Goal: Information Seeking & Learning: Learn about a topic

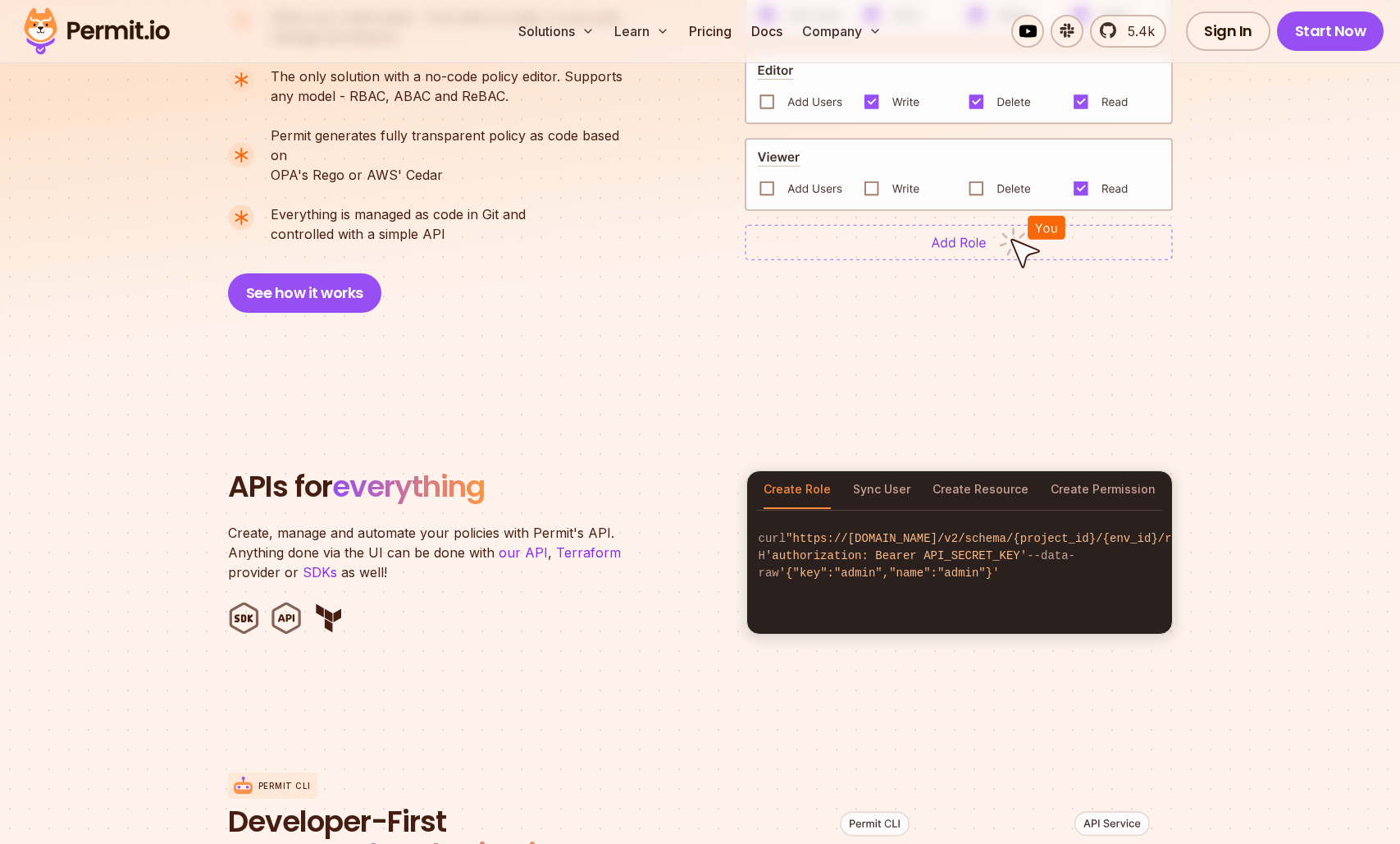
scroll to position [1260, 0]
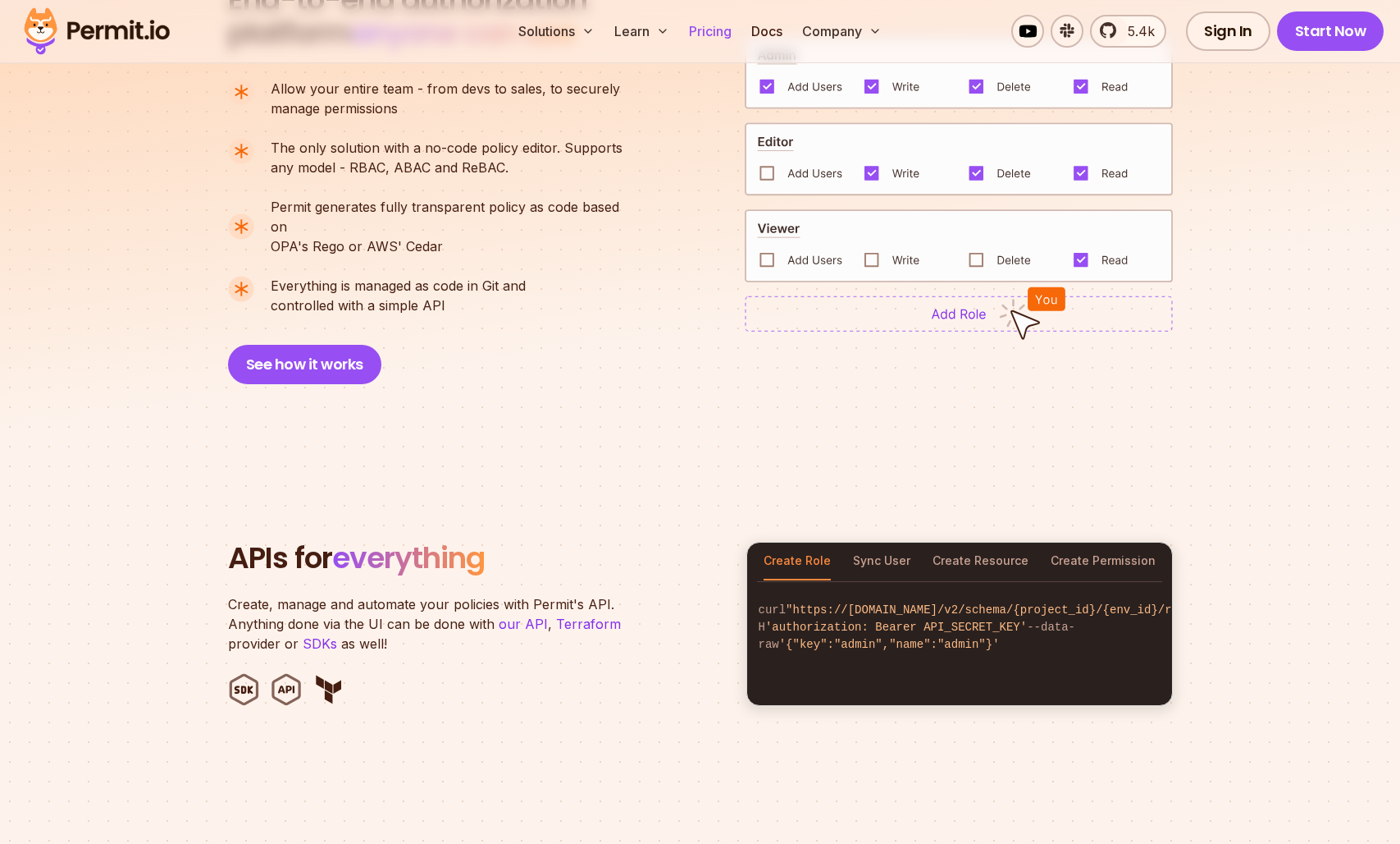
click at [706, 26] on link "Pricing" at bounding box center [710, 31] width 56 height 33
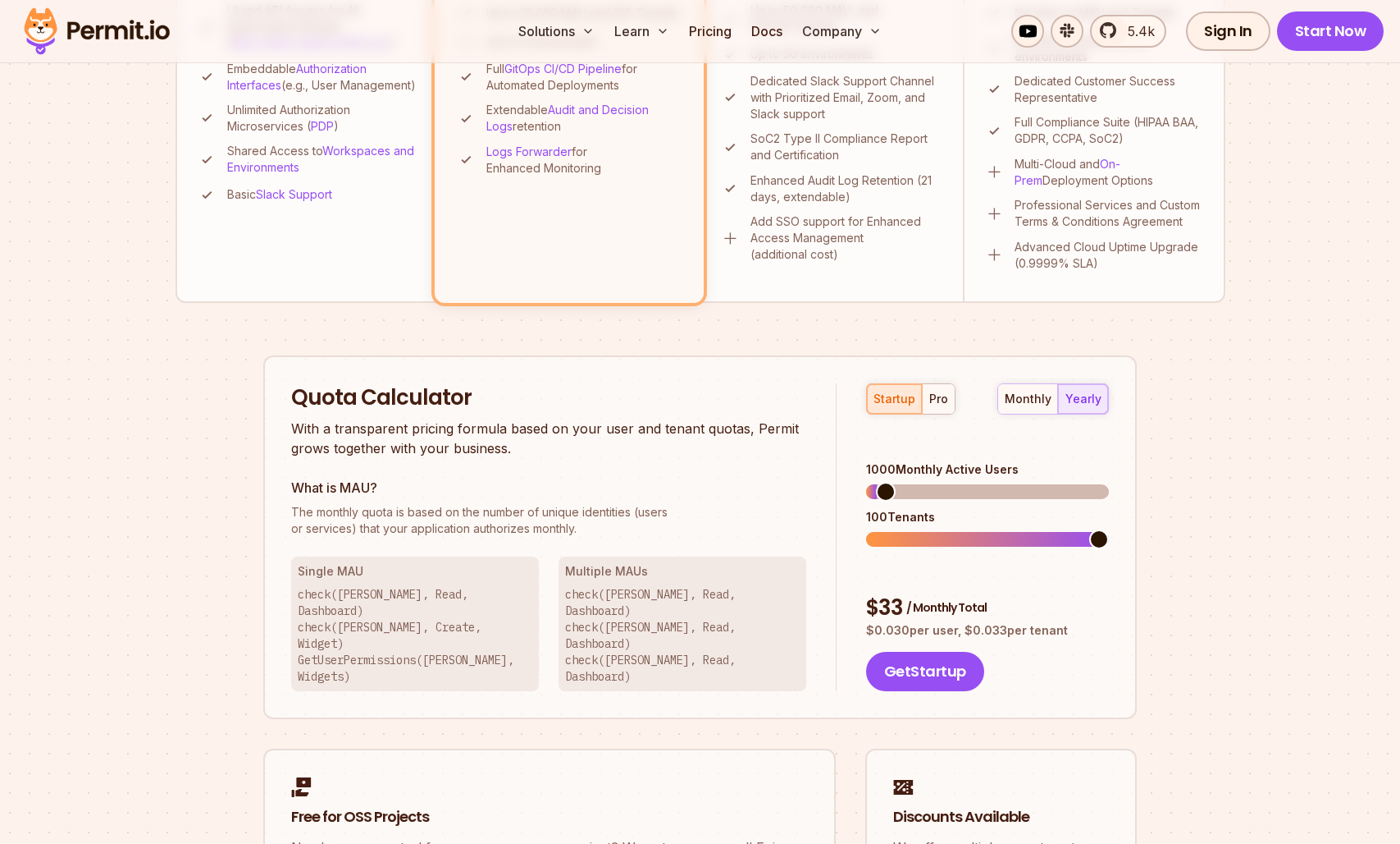
scroll to position [778, 0]
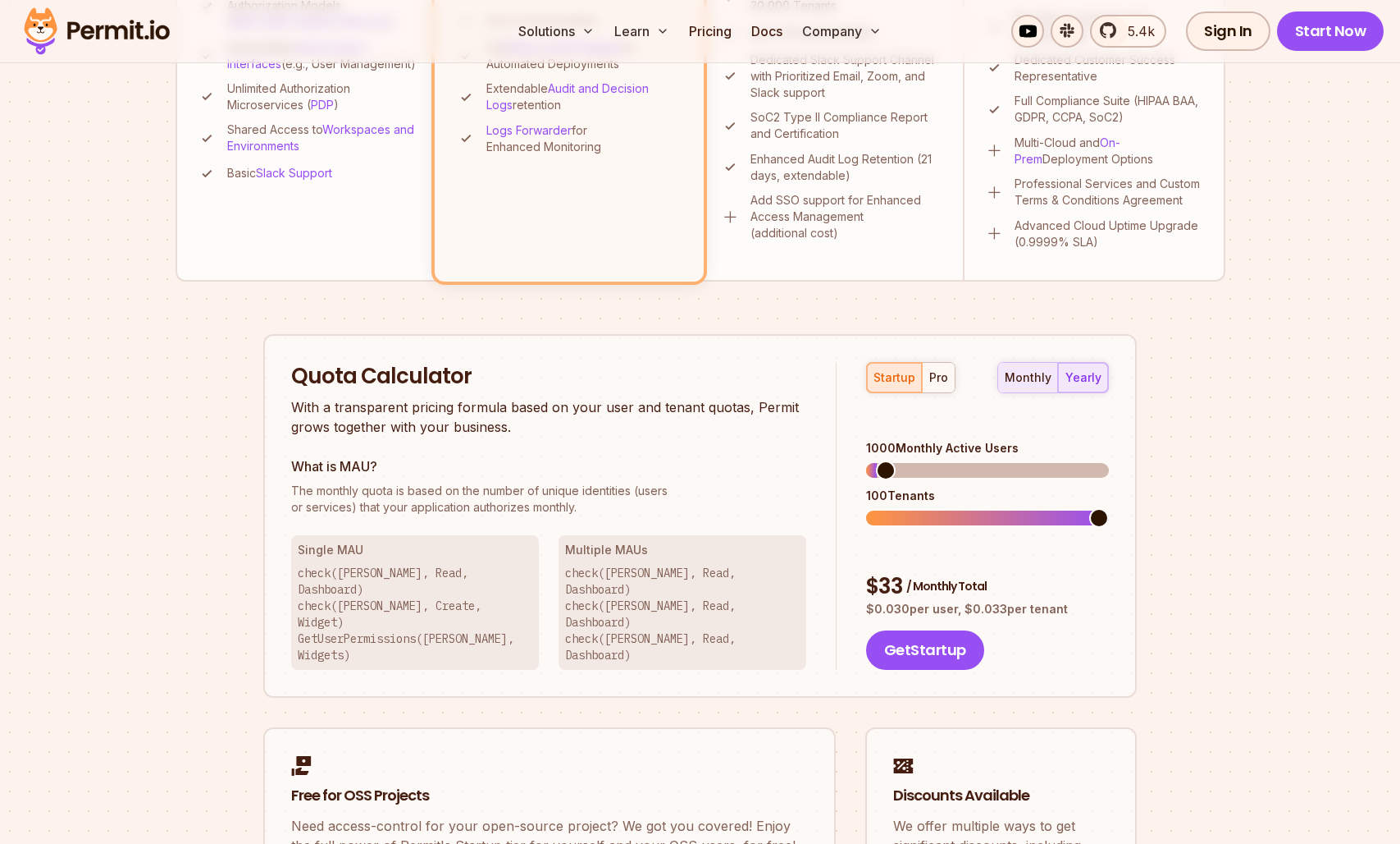
click at [1042, 374] on div "monthly" at bounding box center [1028, 377] width 46 height 16
click at [936, 382] on div "pro" at bounding box center [939, 377] width 19 height 16
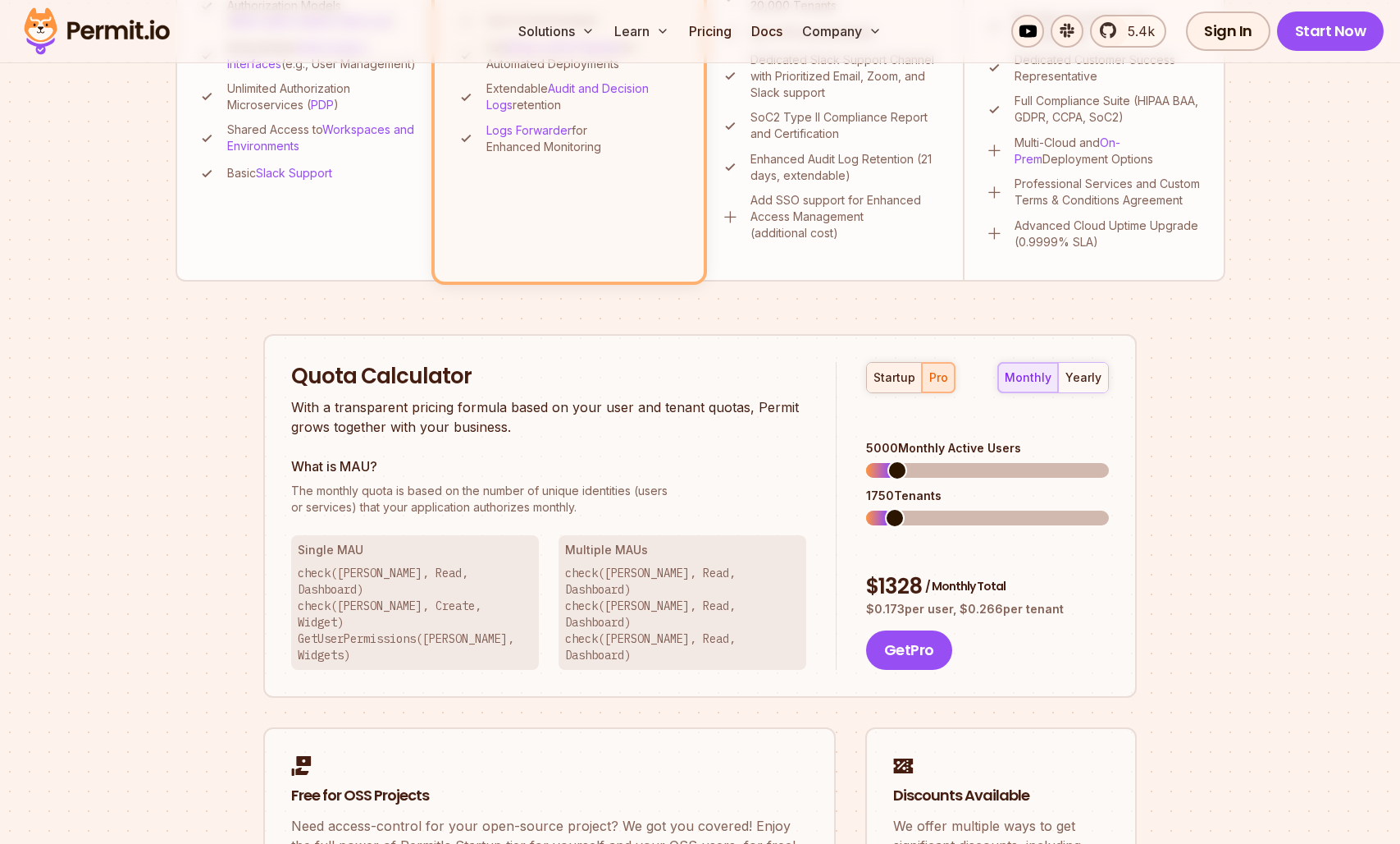
click at [899, 381] on div "startup" at bounding box center [894, 377] width 42 height 16
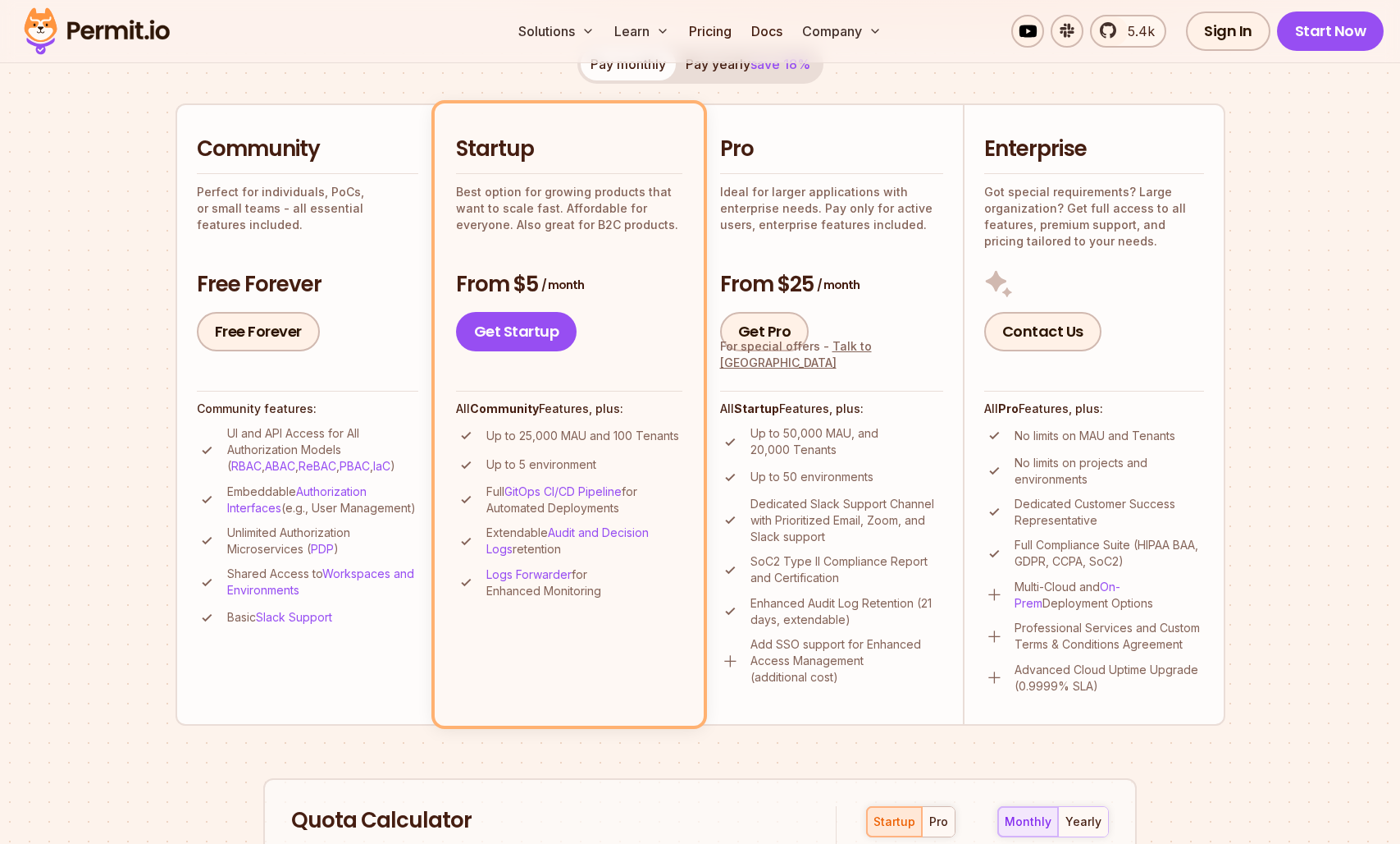
scroll to position [669, 0]
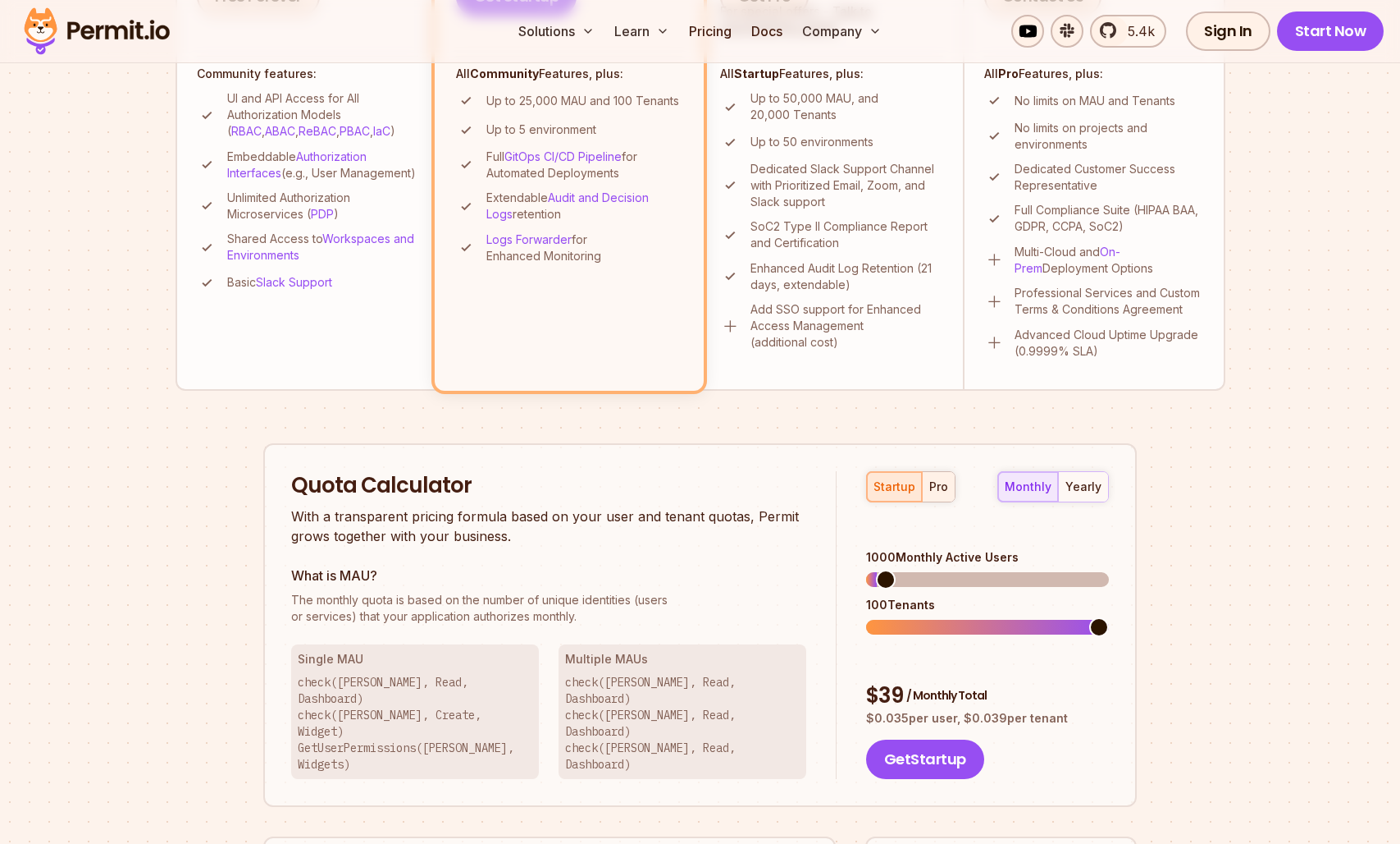
click at [936, 481] on div "pro" at bounding box center [939, 486] width 19 height 16
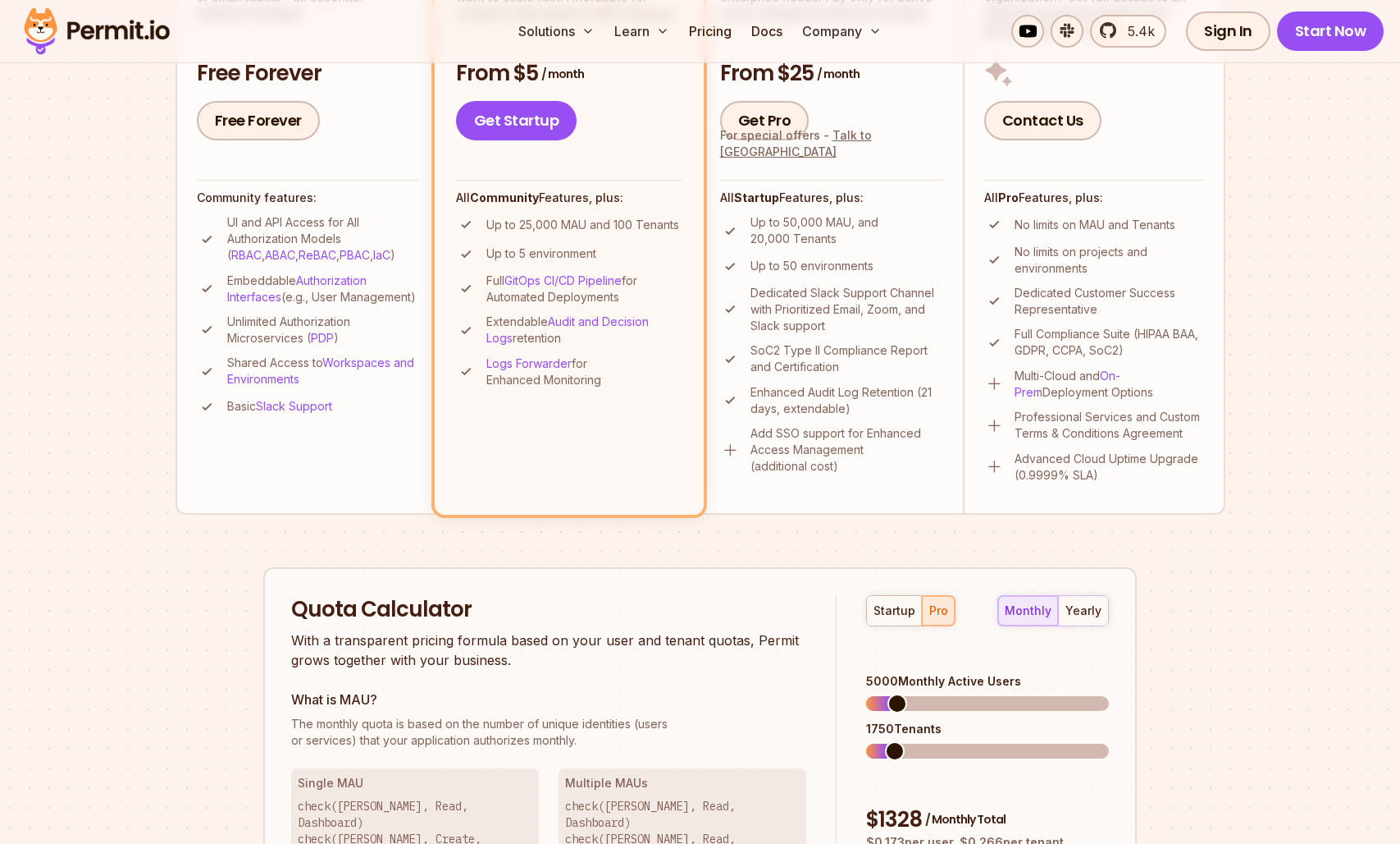
scroll to position [626, 0]
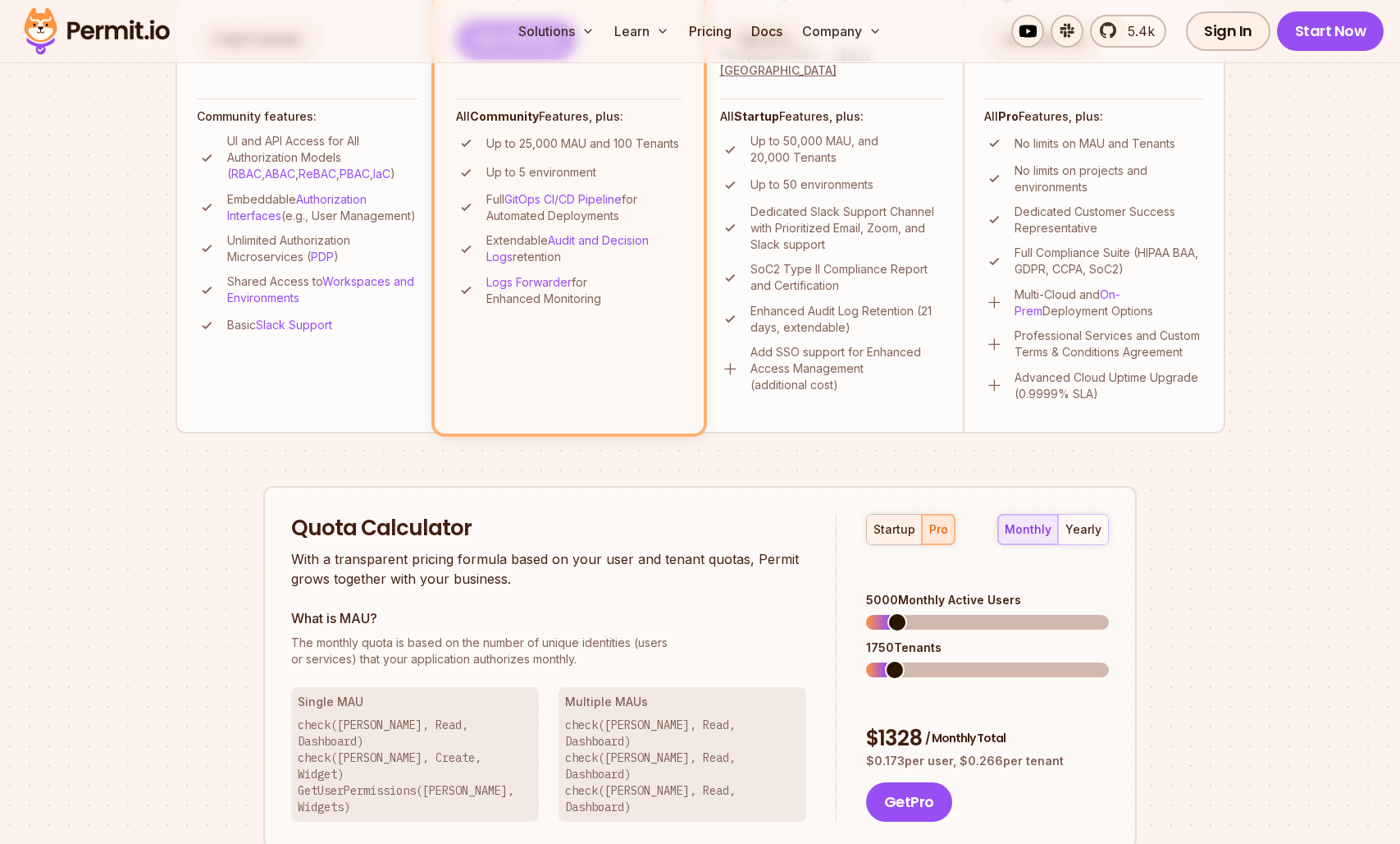
click at [900, 535] on div "startup" at bounding box center [894, 529] width 42 height 16
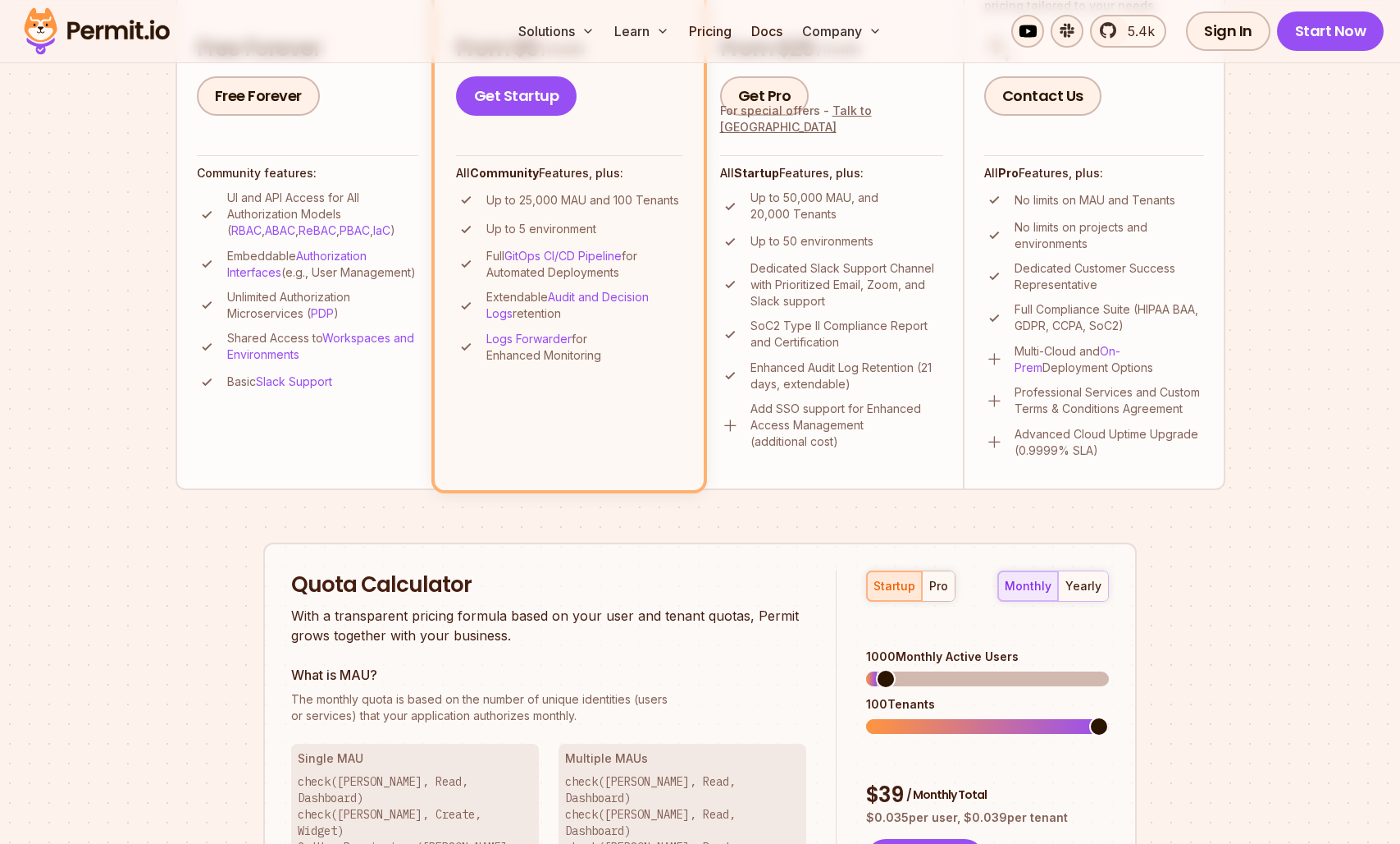
scroll to position [663, 0]
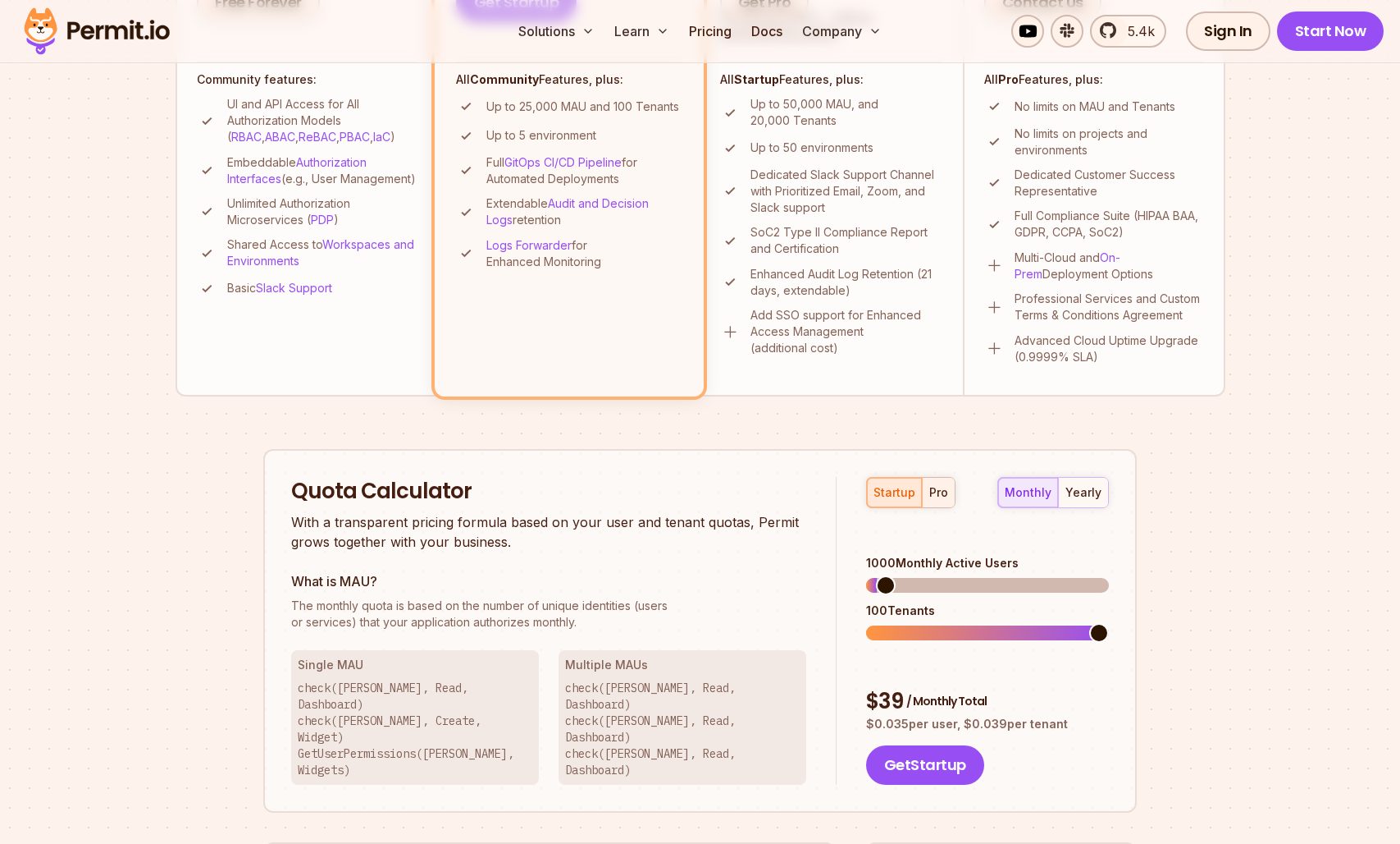
click at [947, 497] on button "pro" at bounding box center [938, 492] width 33 height 29
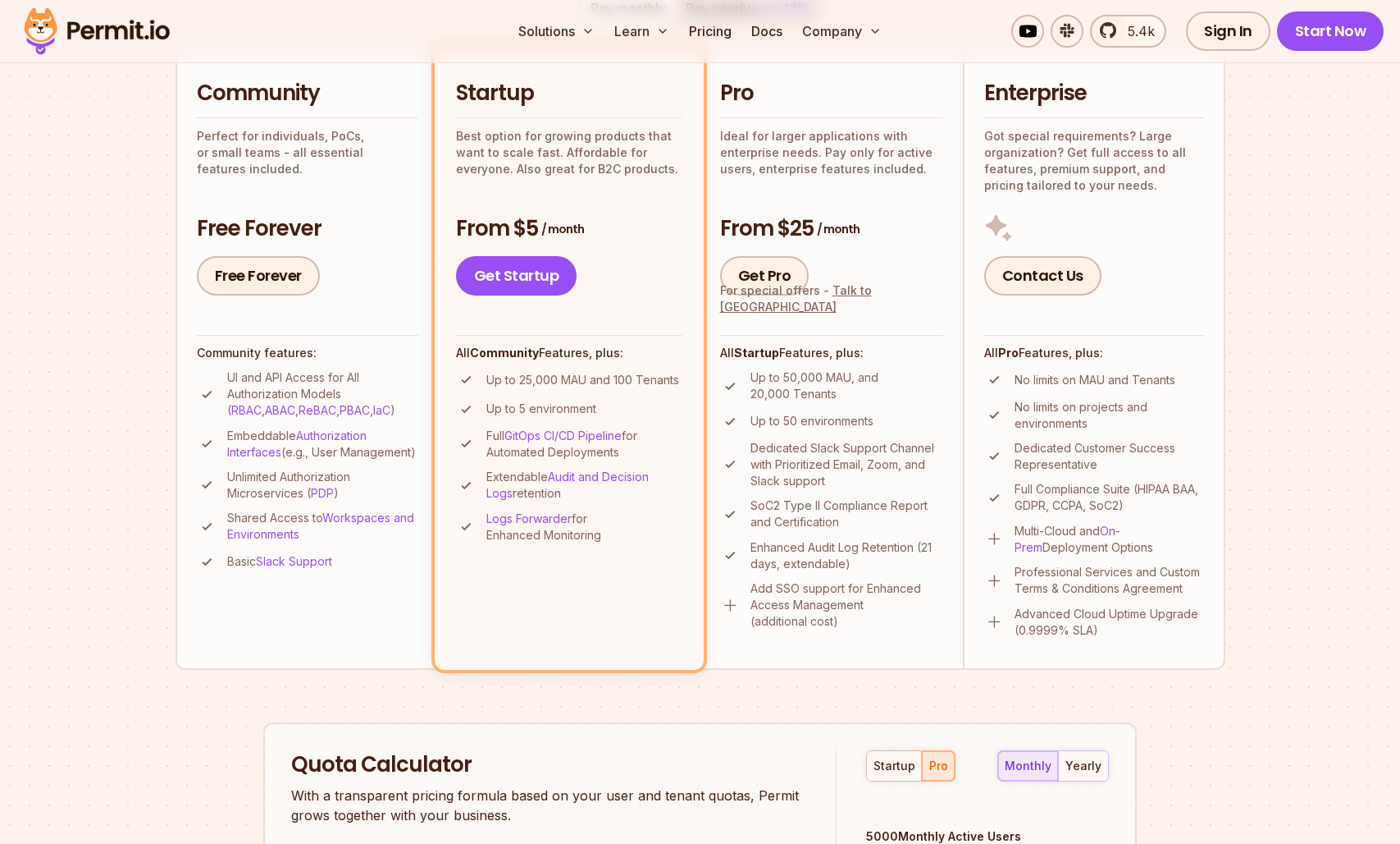
scroll to position [637, 0]
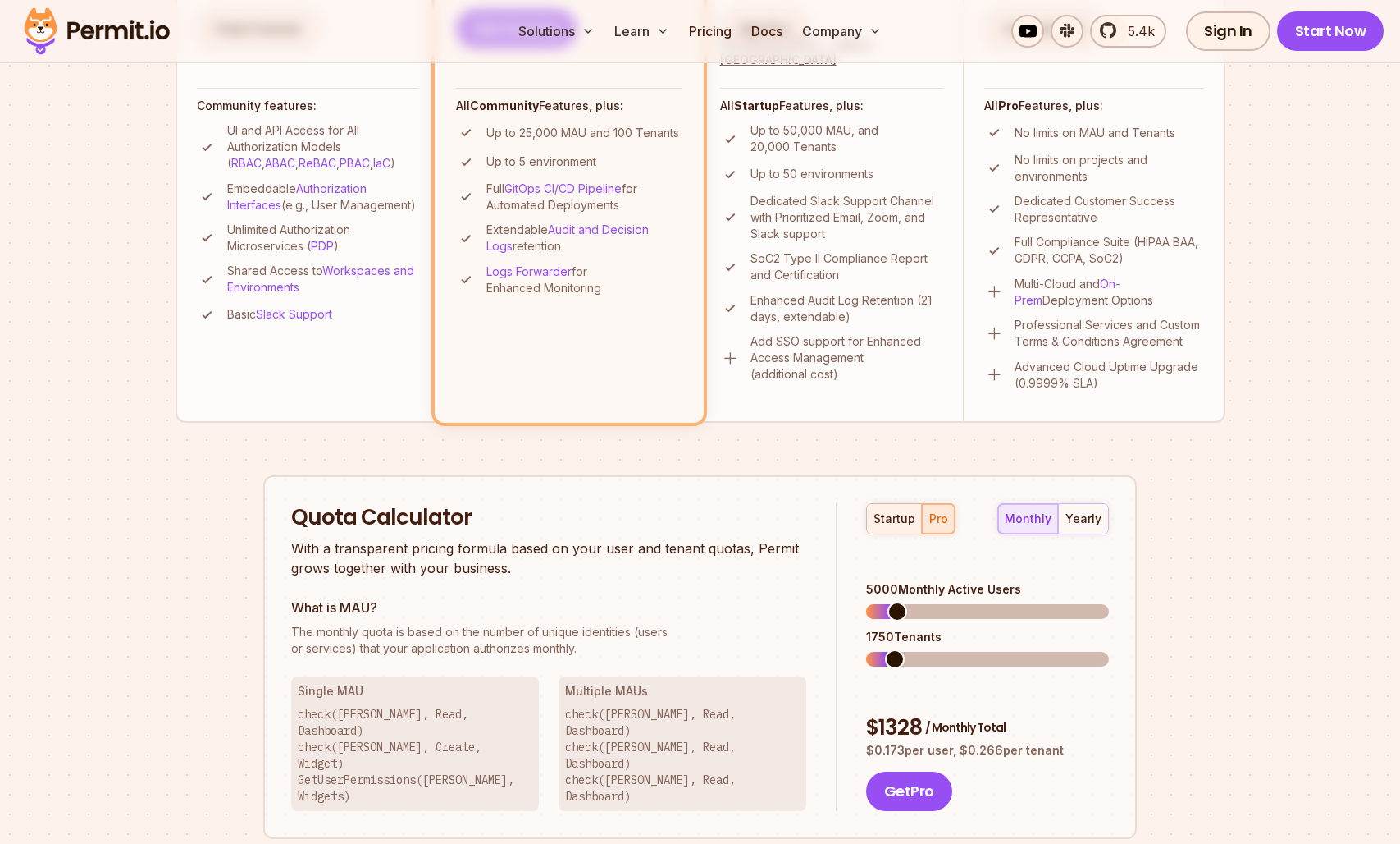
click at [902, 526] on button "startup" at bounding box center [894, 519] width 55 height 29
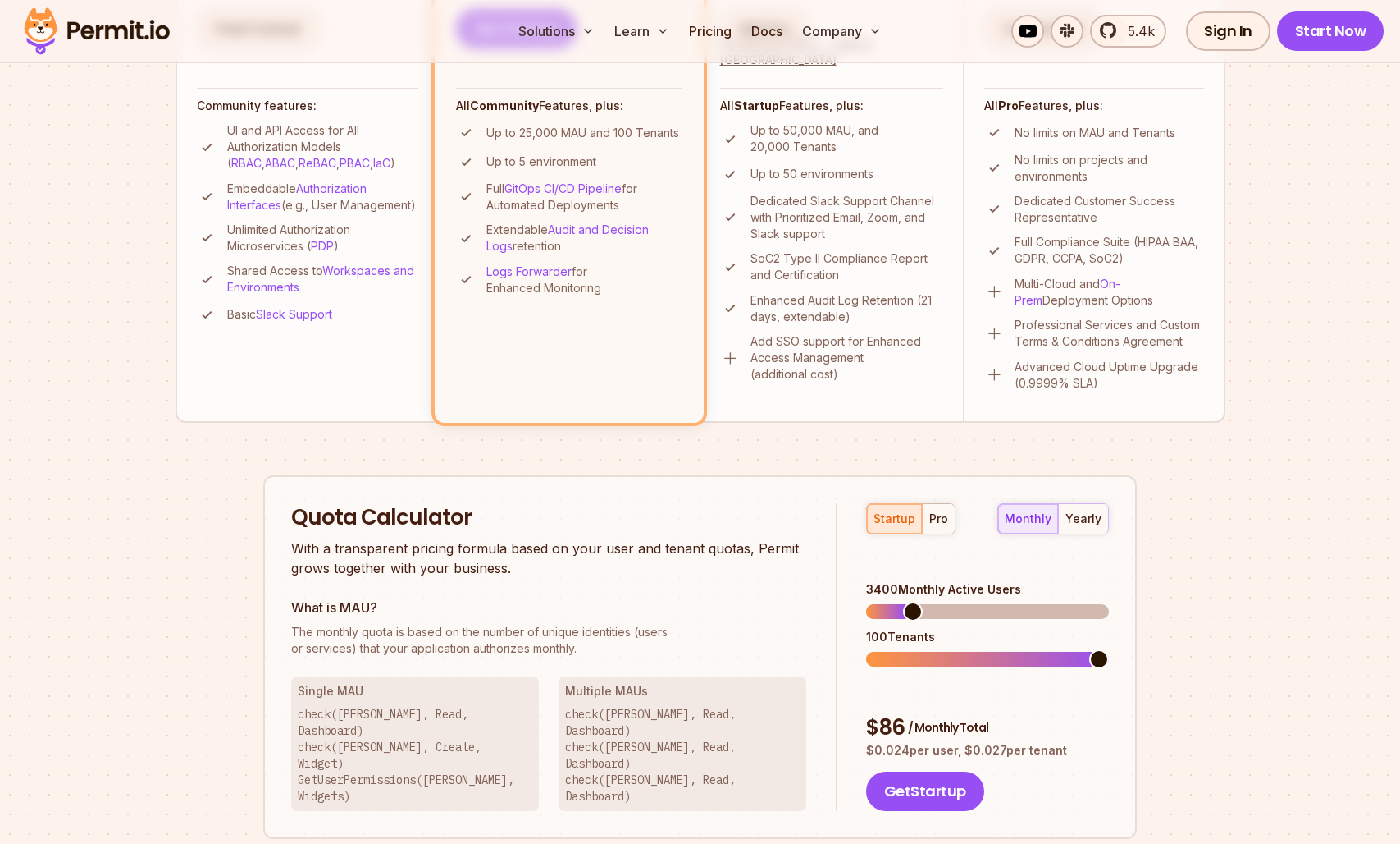
click at [906, 602] on span at bounding box center [912, 611] width 20 height 20
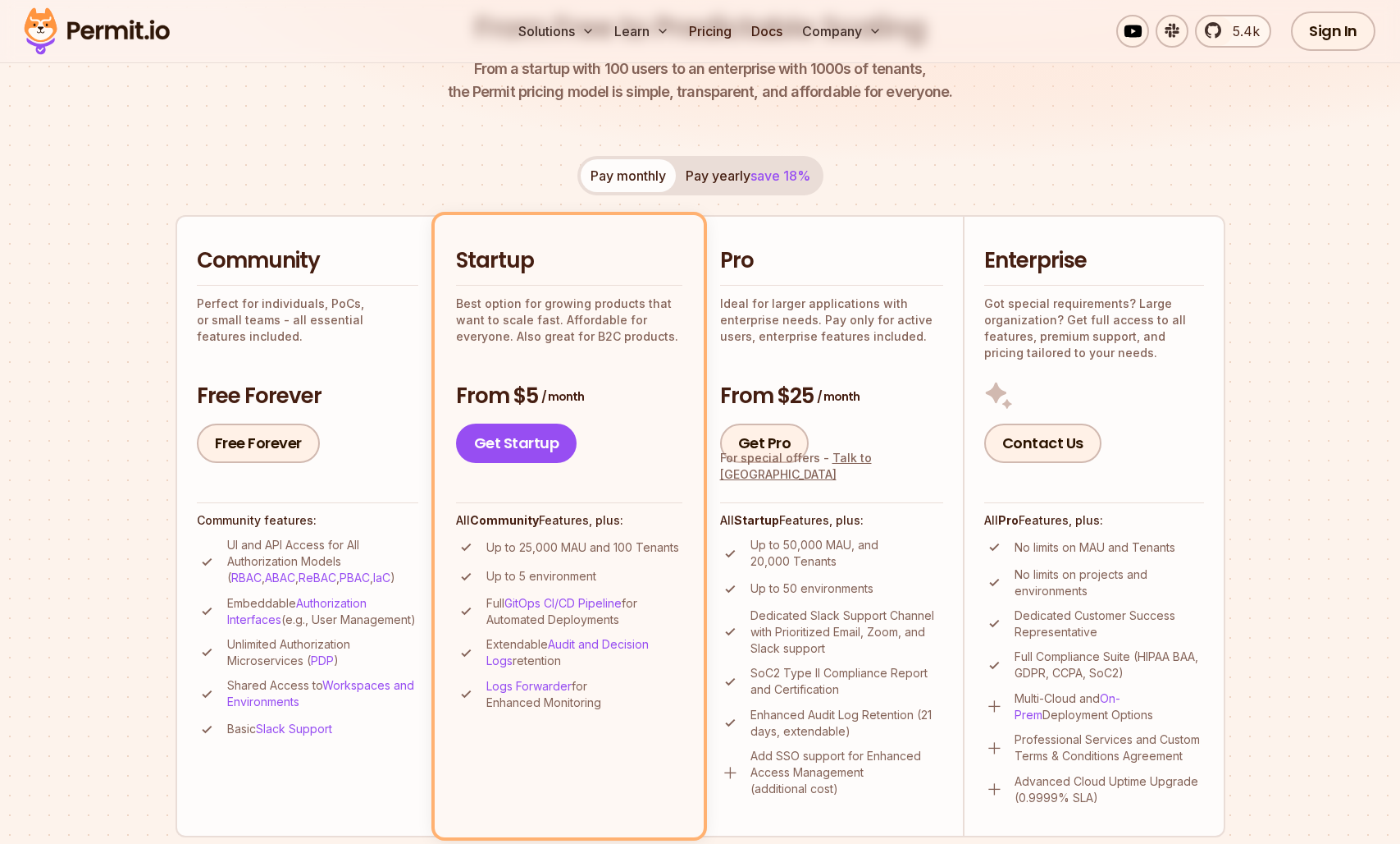
scroll to position [0, 0]
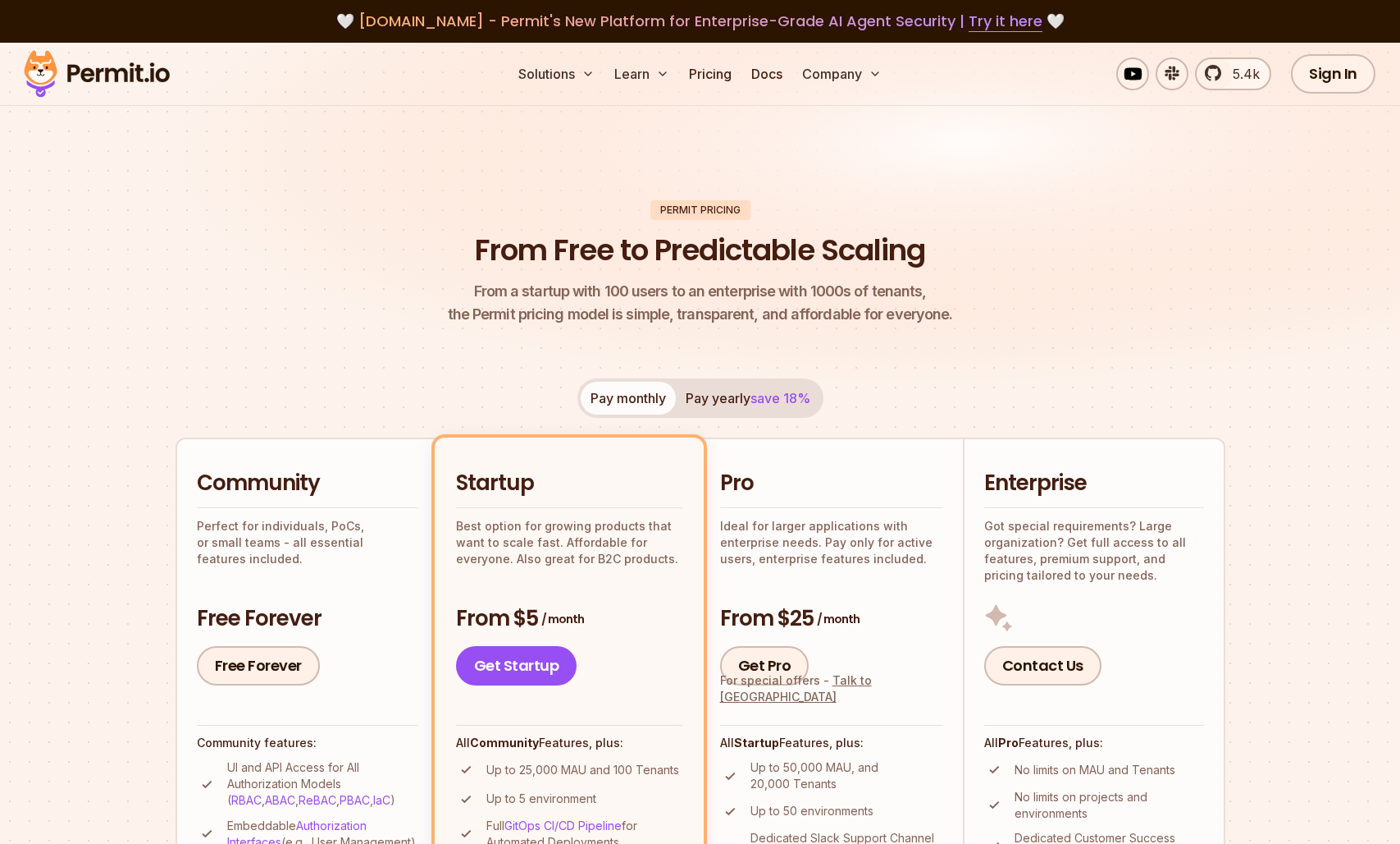
click at [116, 70] on img at bounding box center [96, 74] width 161 height 56
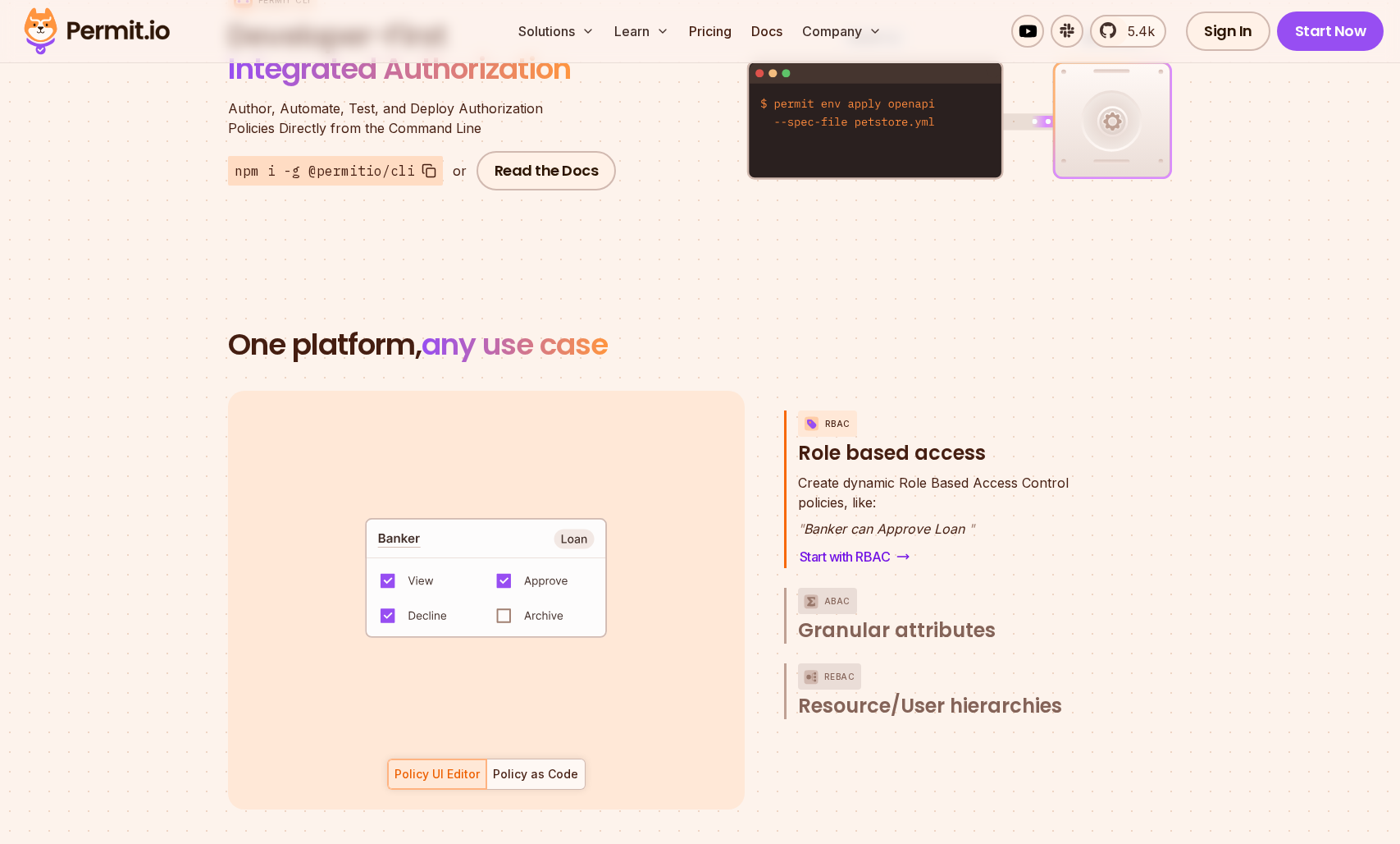
scroll to position [2166, 0]
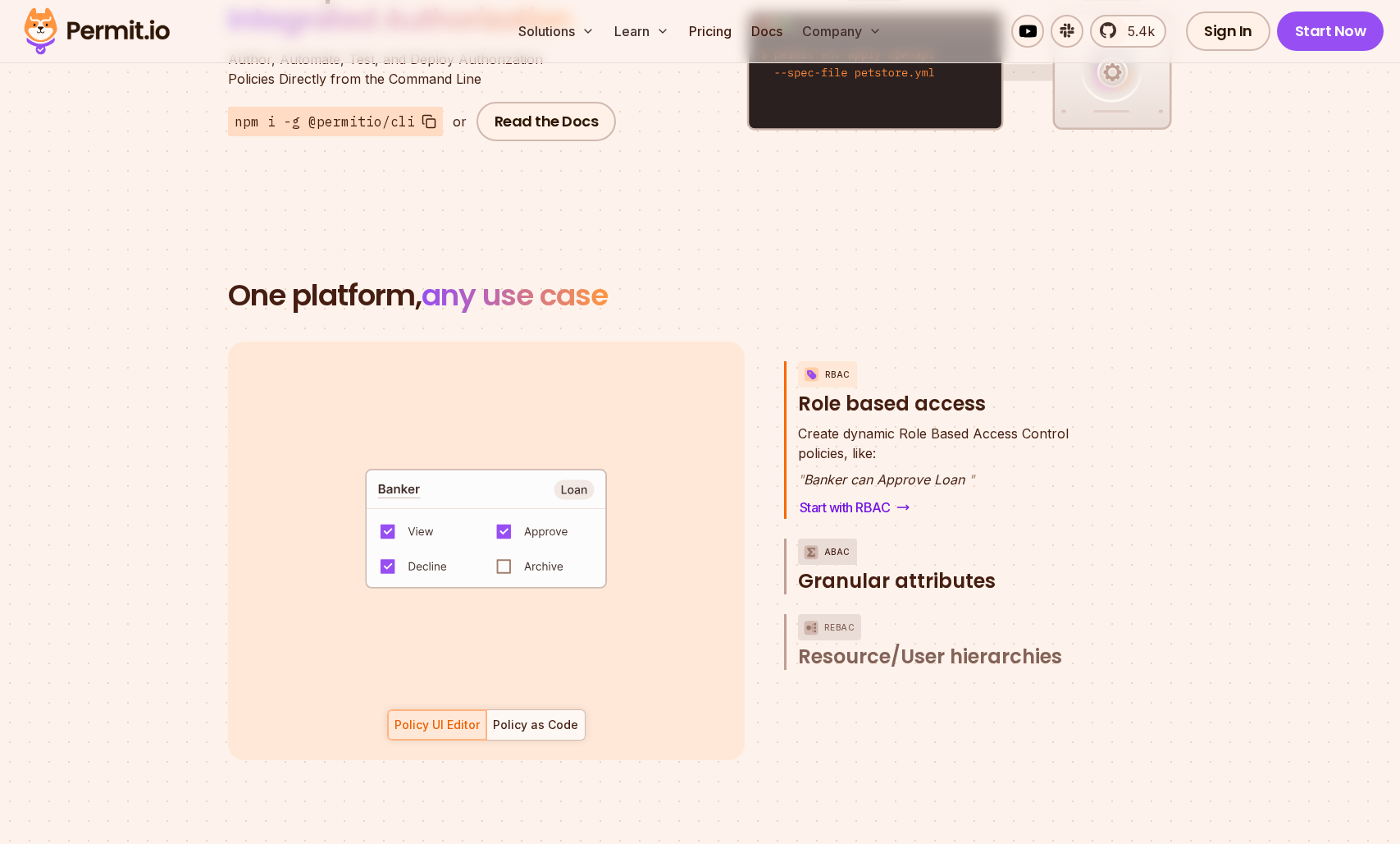
click at [924, 568] on span "Granular attributes" at bounding box center [897, 580] width 197 height 27
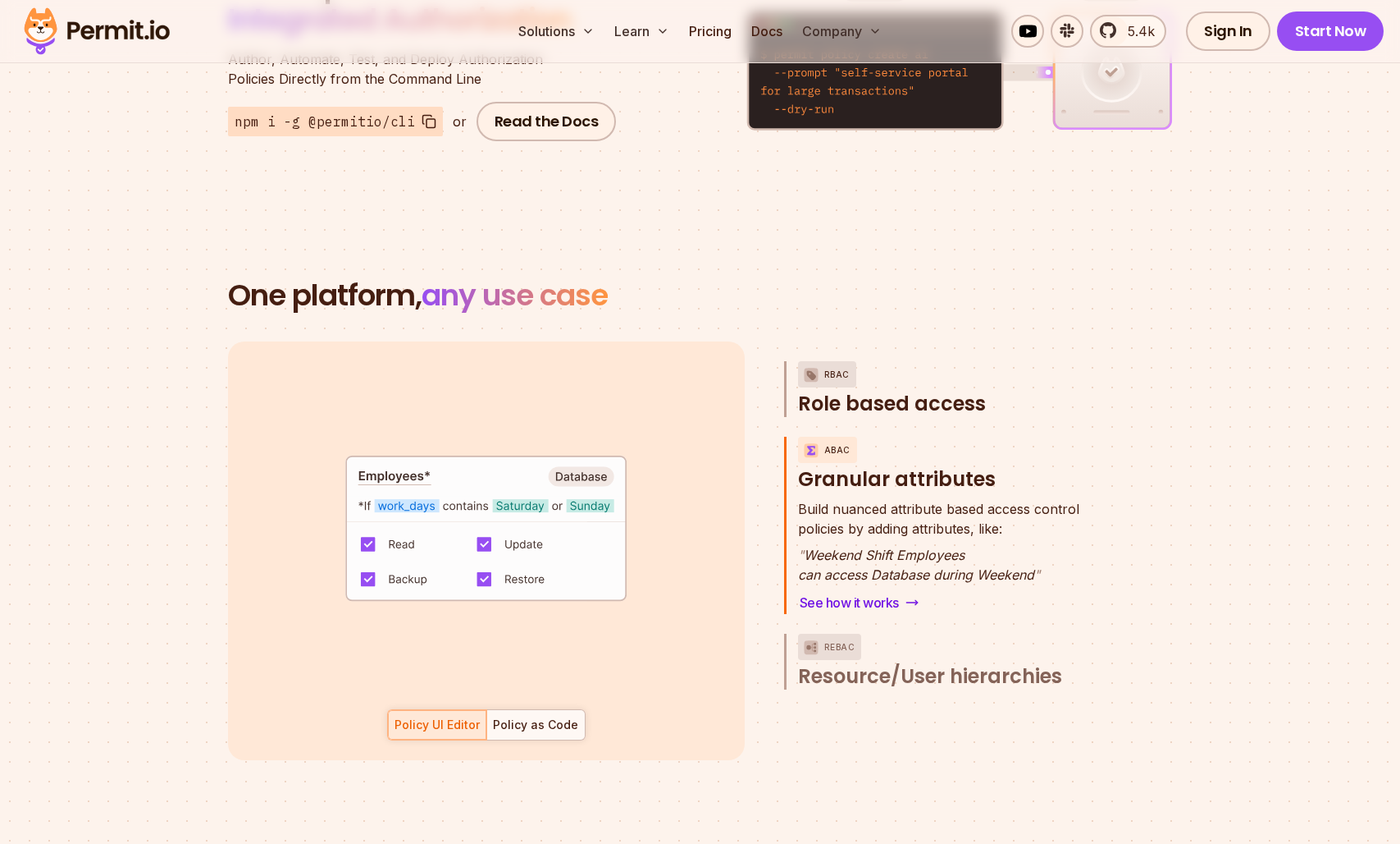
click at [882, 391] on span "Role based access" at bounding box center [892, 404] width 188 height 27
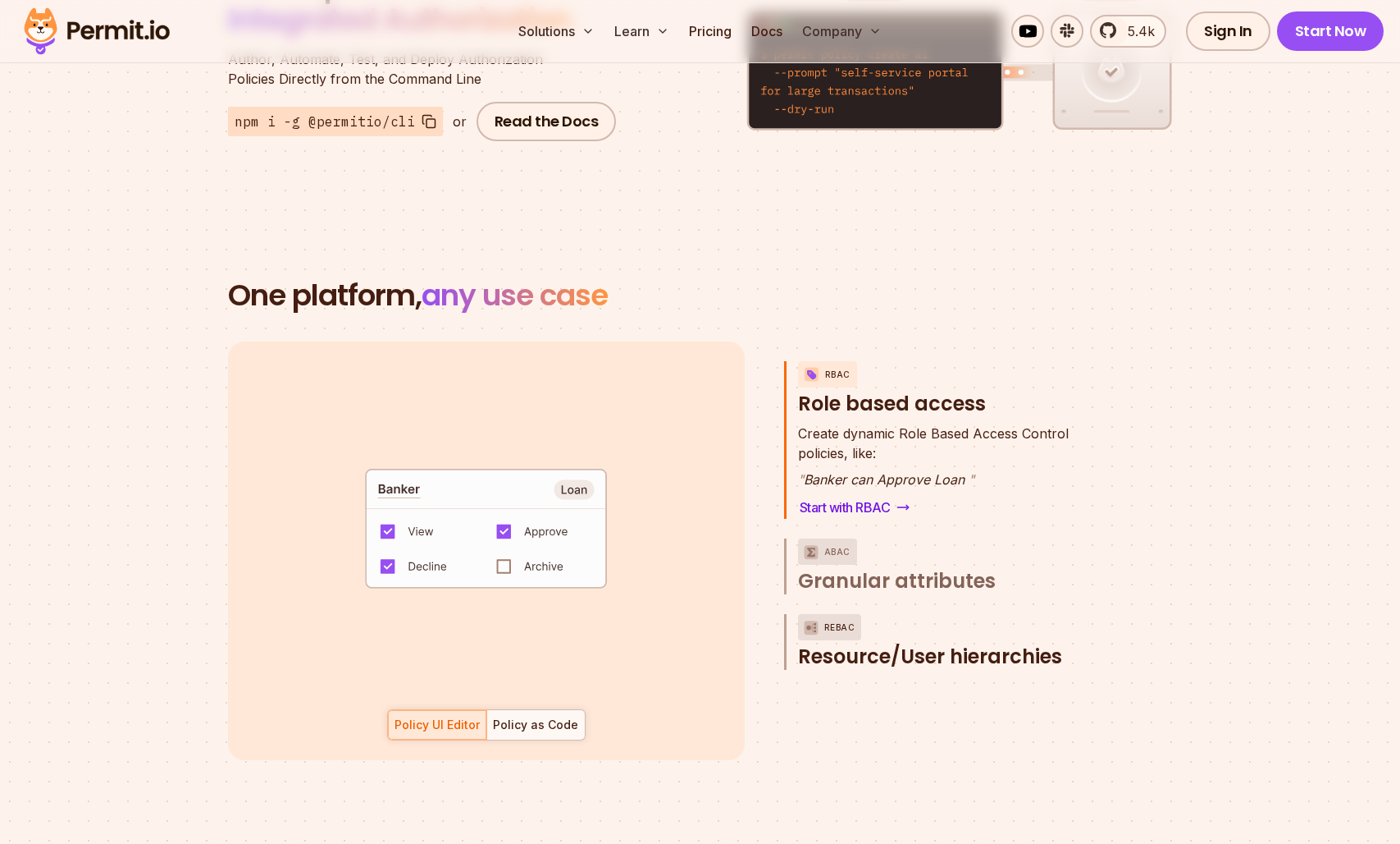
click at [918, 645] on span "Resource/User hierarchies" at bounding box center [930, 656] width 264 height 27
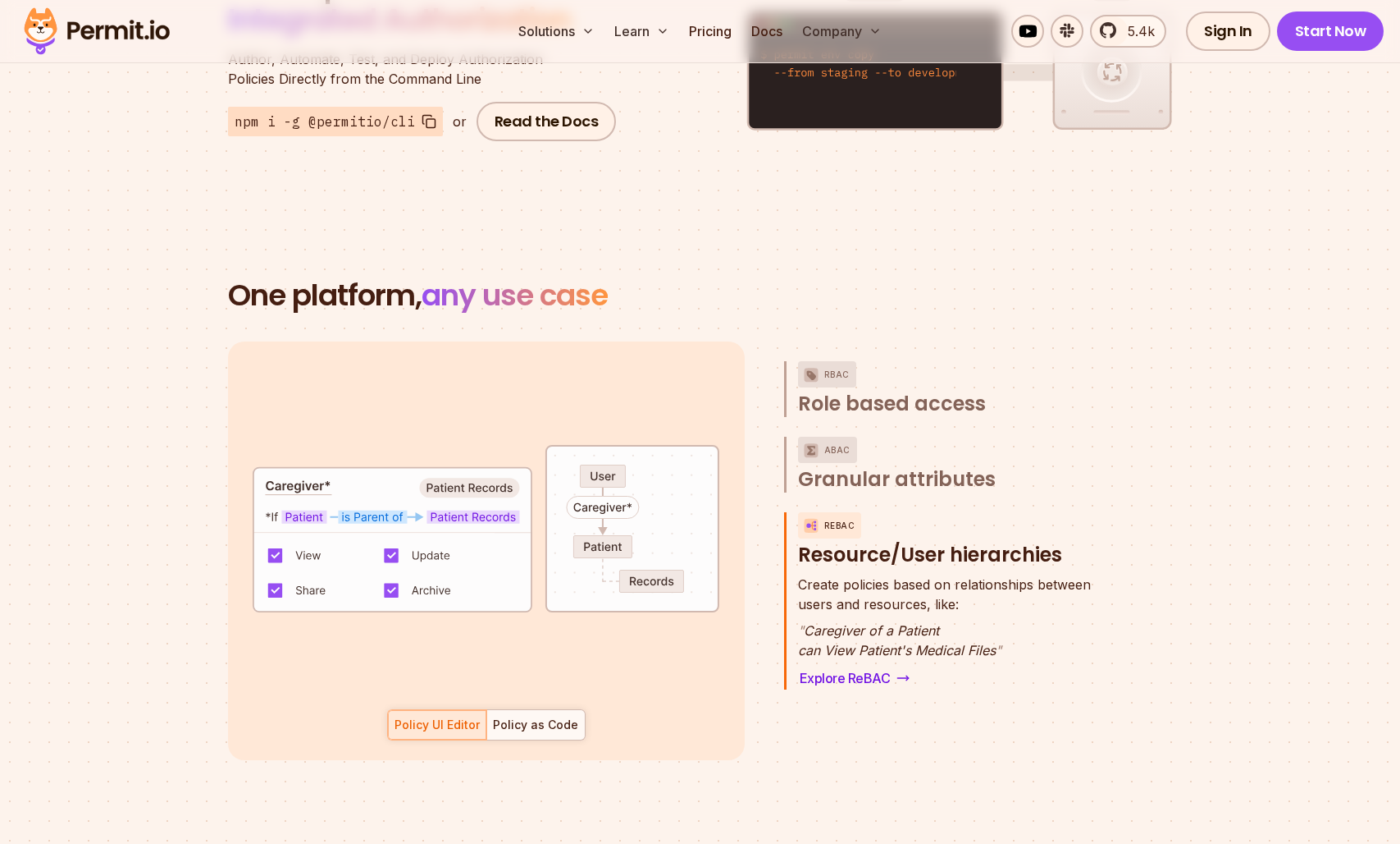
scroll to position [21, 0]
click at [524, 720] on div "default allow := false allow if { some role in data.users[input.user].roles act…" at bounding box center [487, 550] width 517 height 418
click at [534, 716] on div "Policy as Code" at bounding box center [535, 724] width 85 height 16
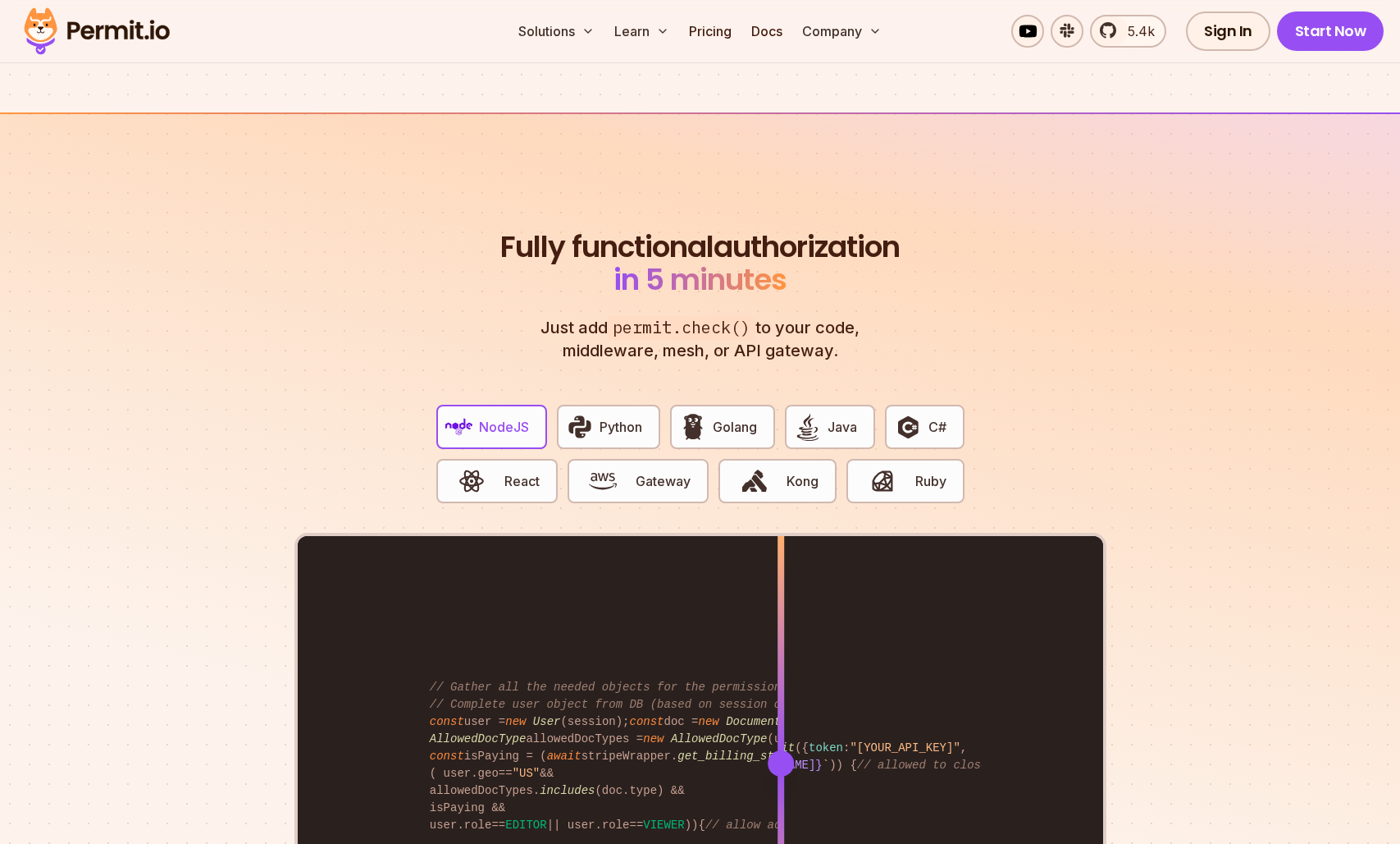
scroll to position [3101, 0]
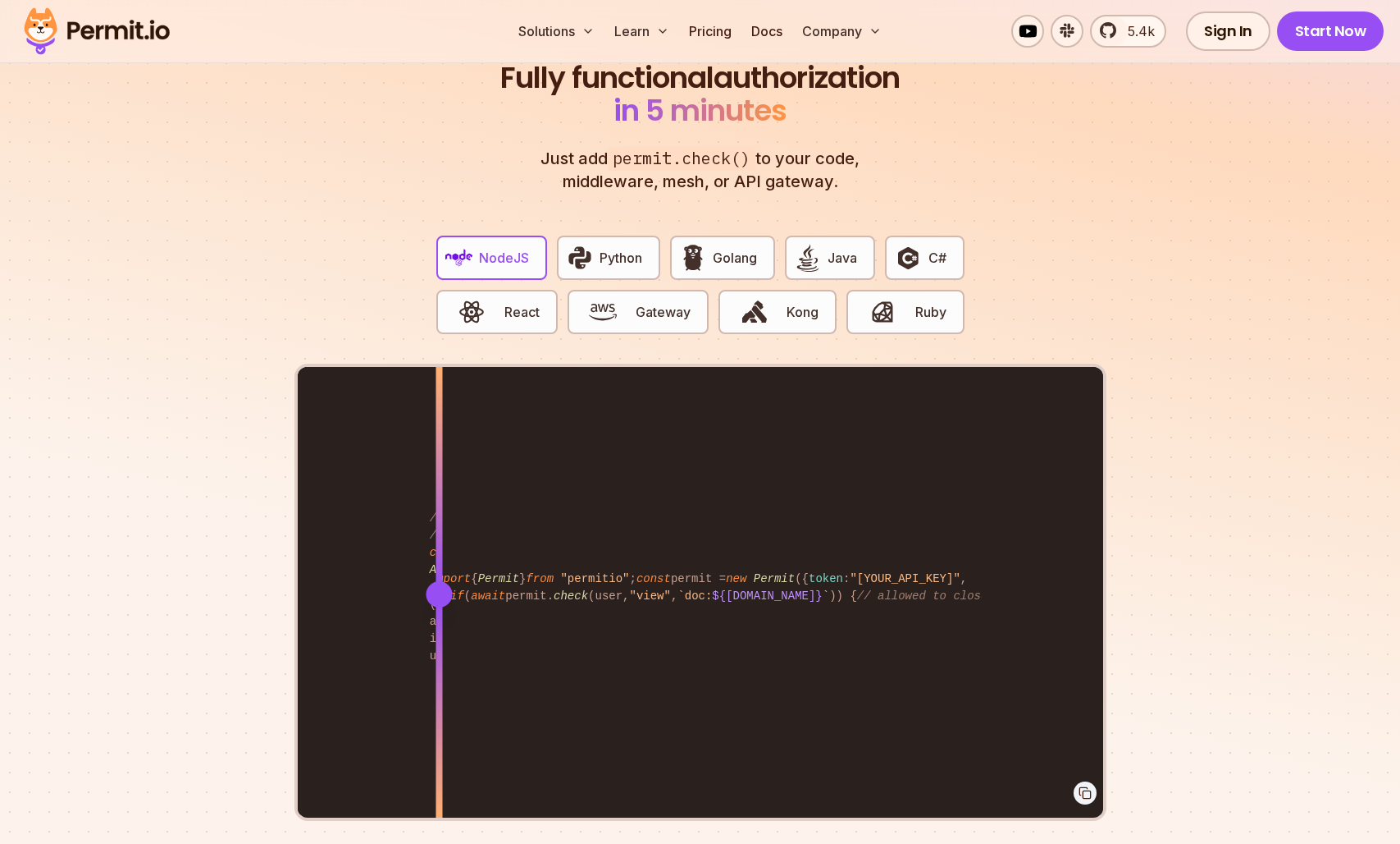
drag, startPoint x: 792, startPoint y: 575, endPoint x: 439, endPoint y: 586, distance: 353.2
click at [439, 586] on div at bounding box center [439, 594] width 27 height 27
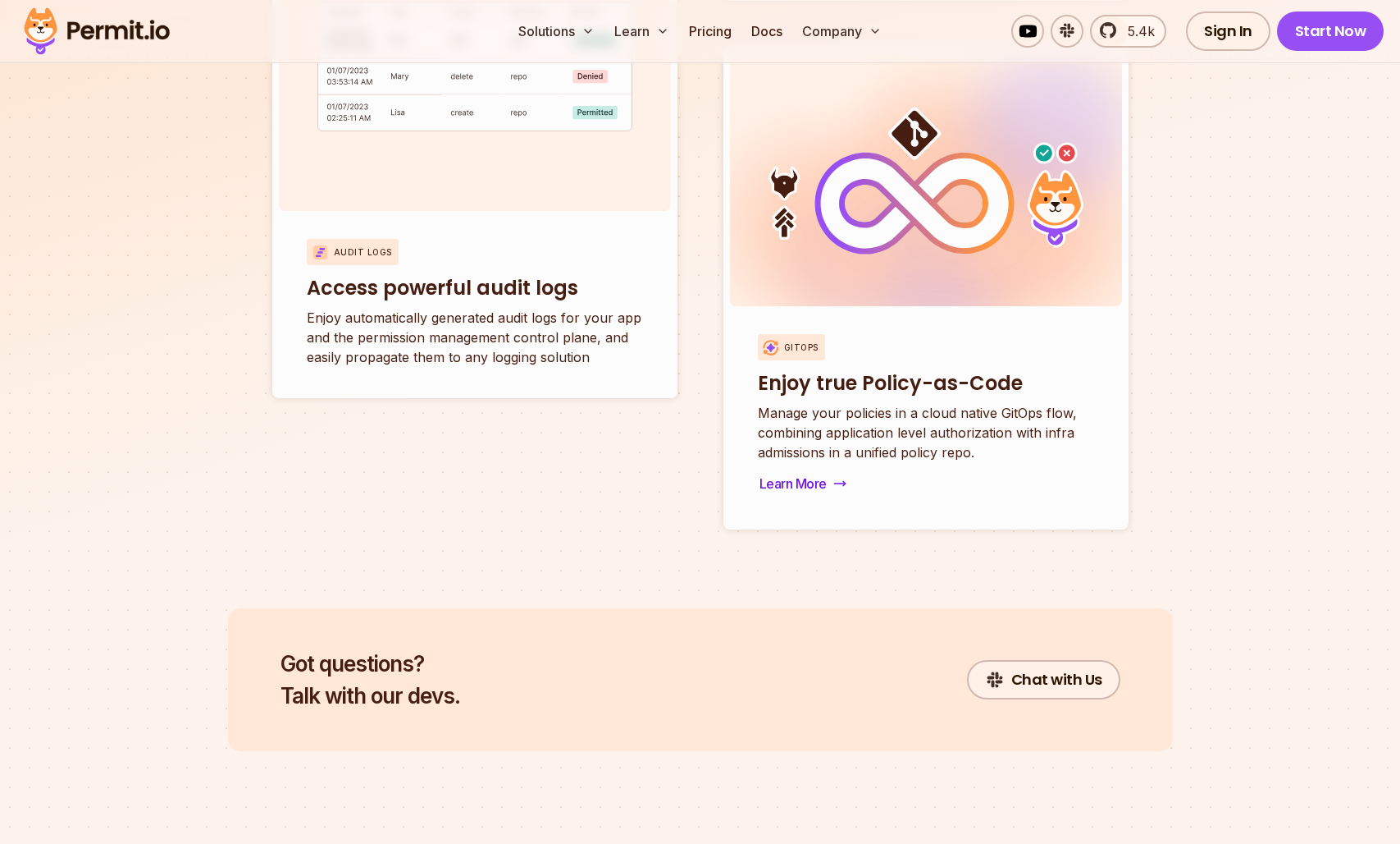
scroll to position [6719, 0]
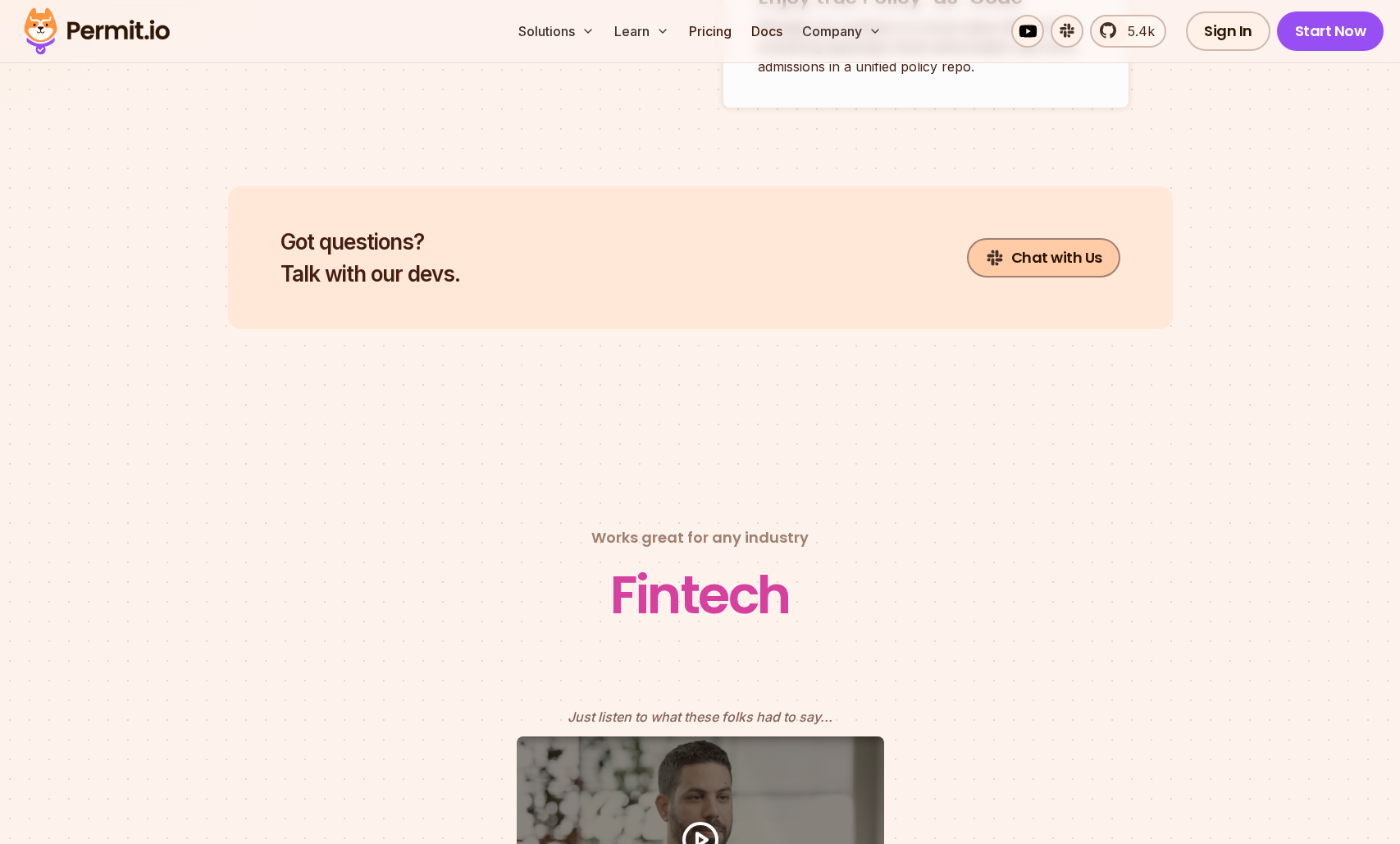
click at [1017, 239] on link "Chat with Us" at bounding box center [1044, 258] width 154 height 39
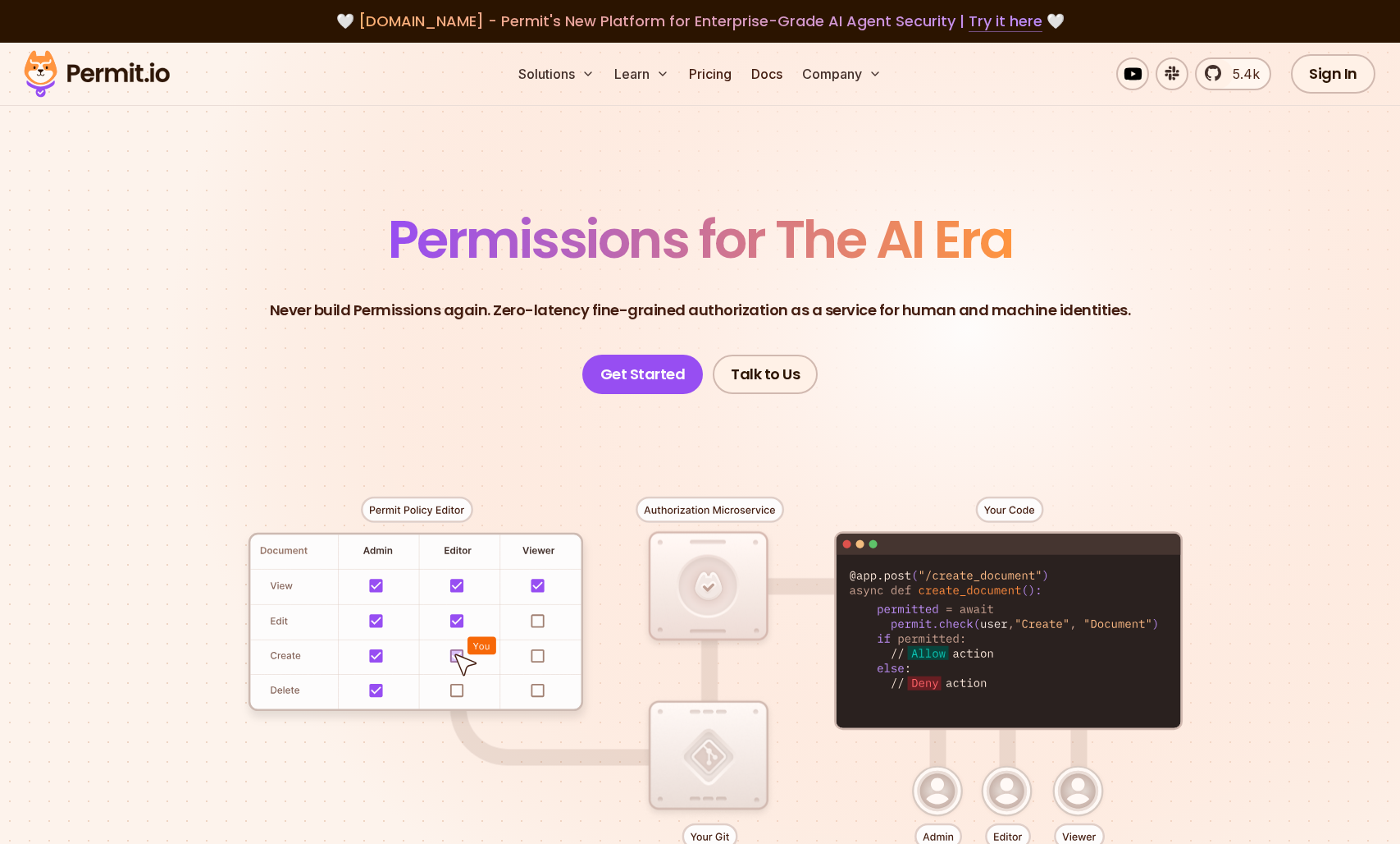
click at [986, 28] on link "Try it here" at bounding box center [1006, 21] width 74 height 21
